Goal: Information Seeking & Learning: Learn about a topic

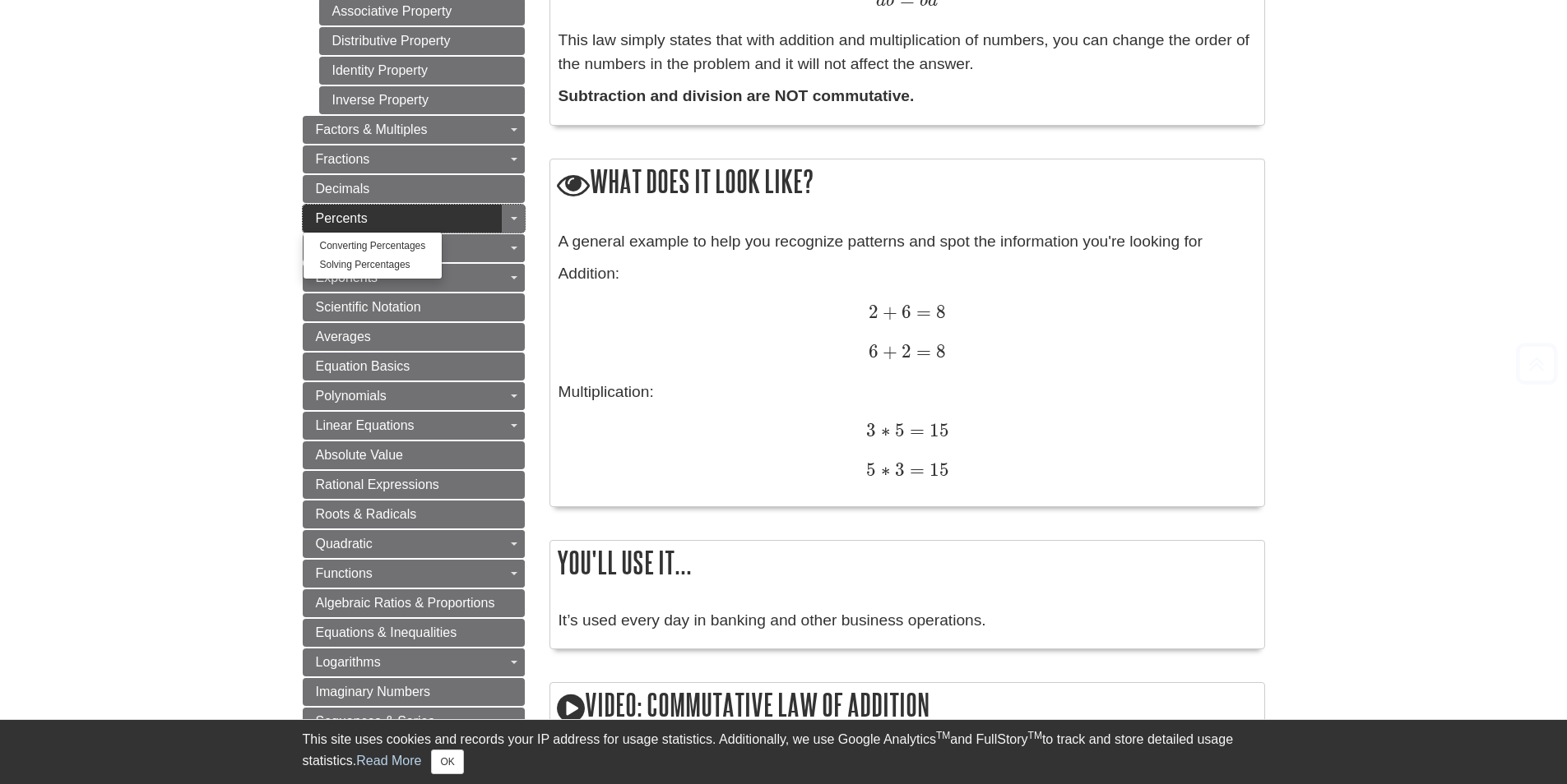
scroll to position [575, 0]
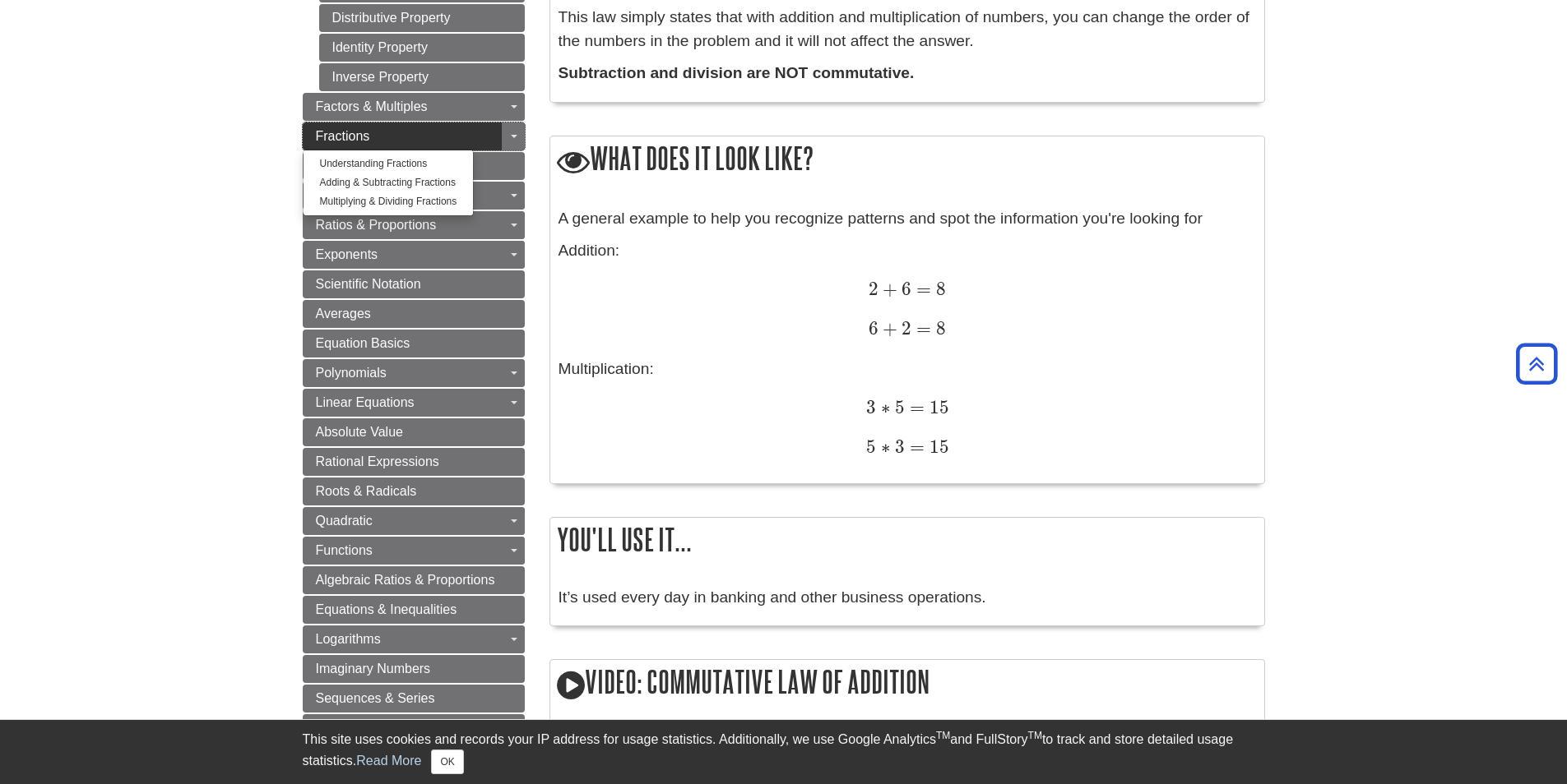
click at [368, 130] on span "Fractions" at bounding box center [343, 136] width 55 height 14
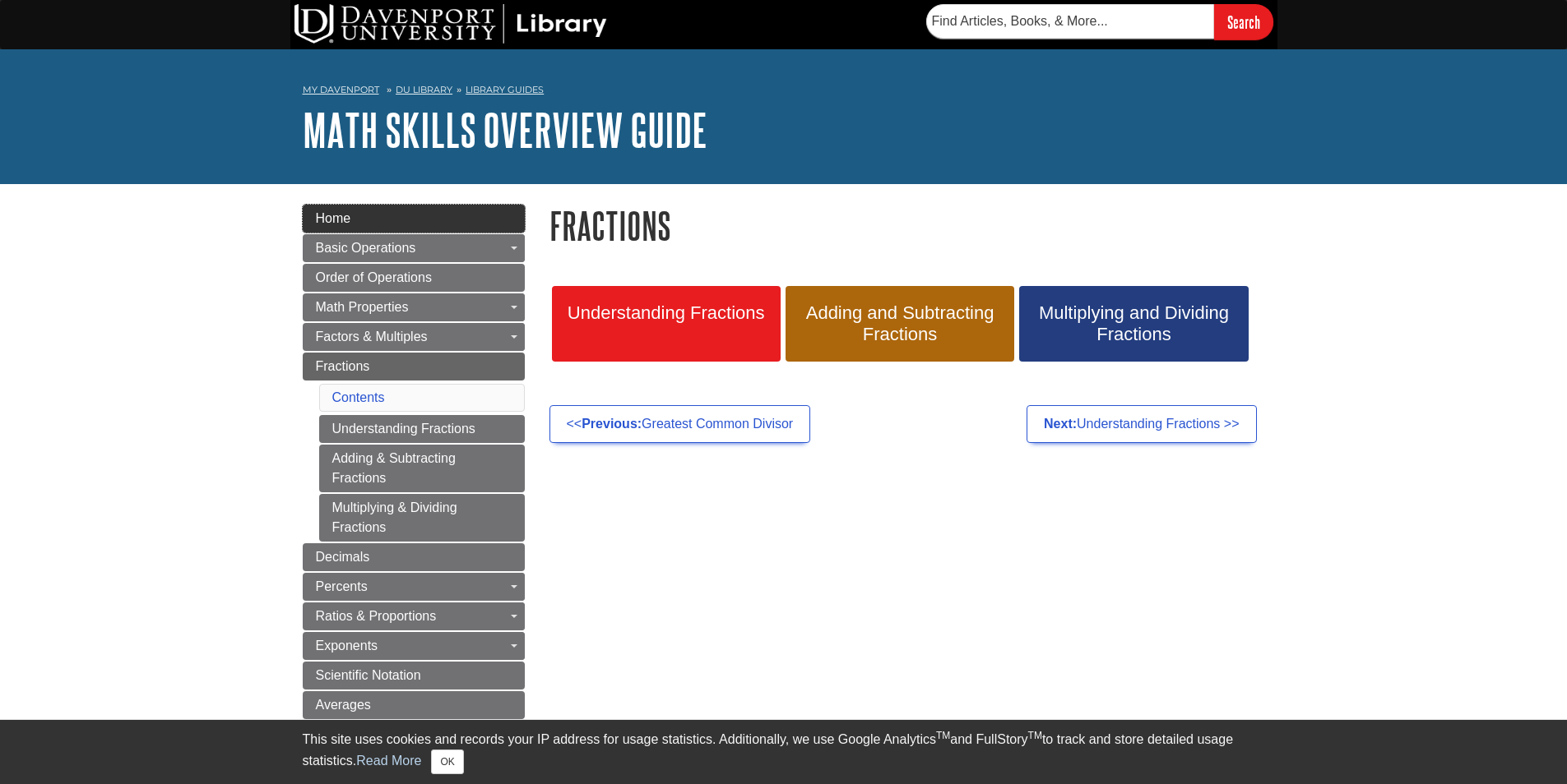
click at [520, 215] on link "Home" at bounding box center [414, 218] width 222 height 28
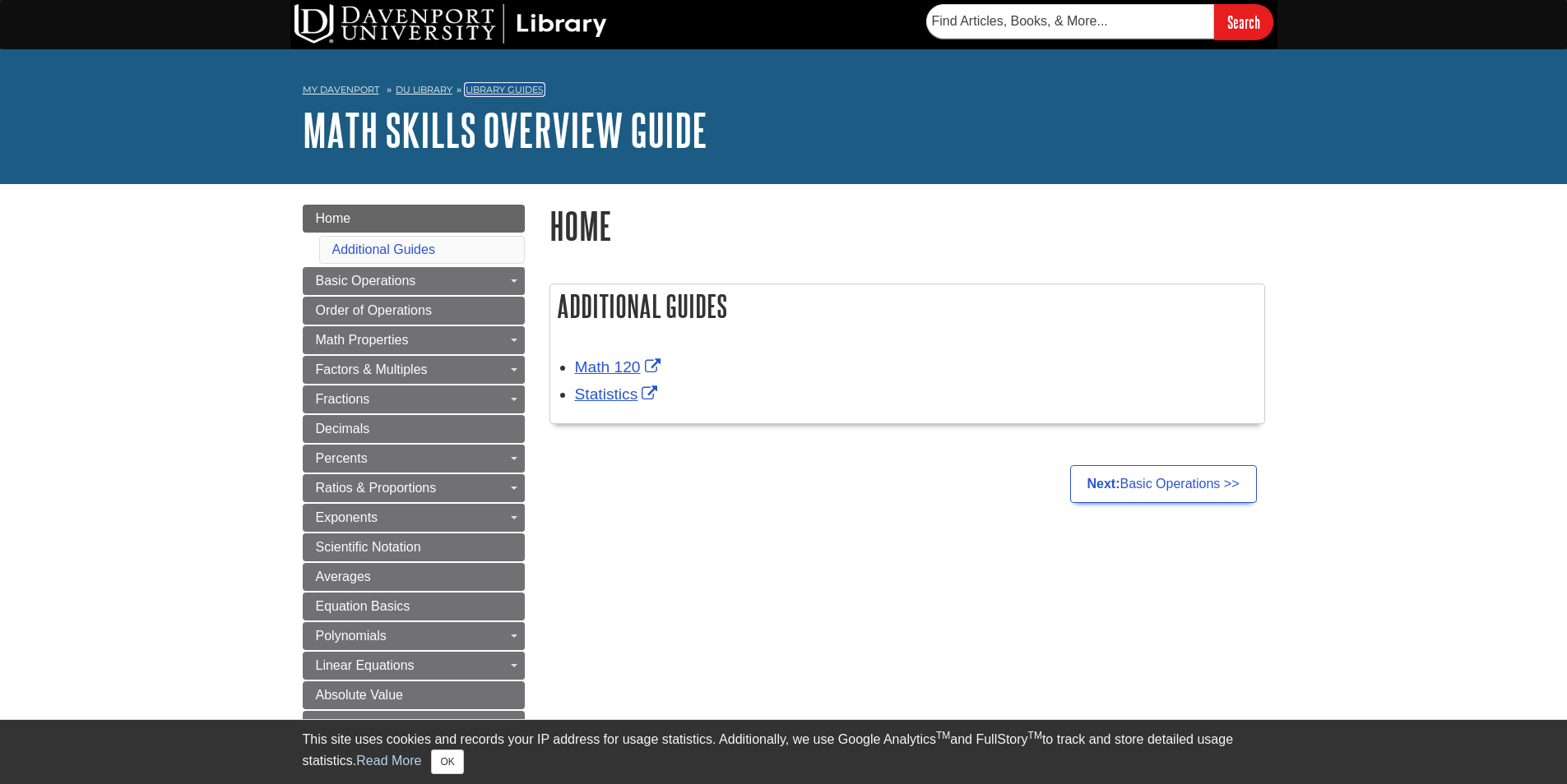
click at [474, 89] on link "Library Guides" at bounding box center [504, 89] width 78 height 12
